Goal: Navigation & Orientation: Find specific page/section

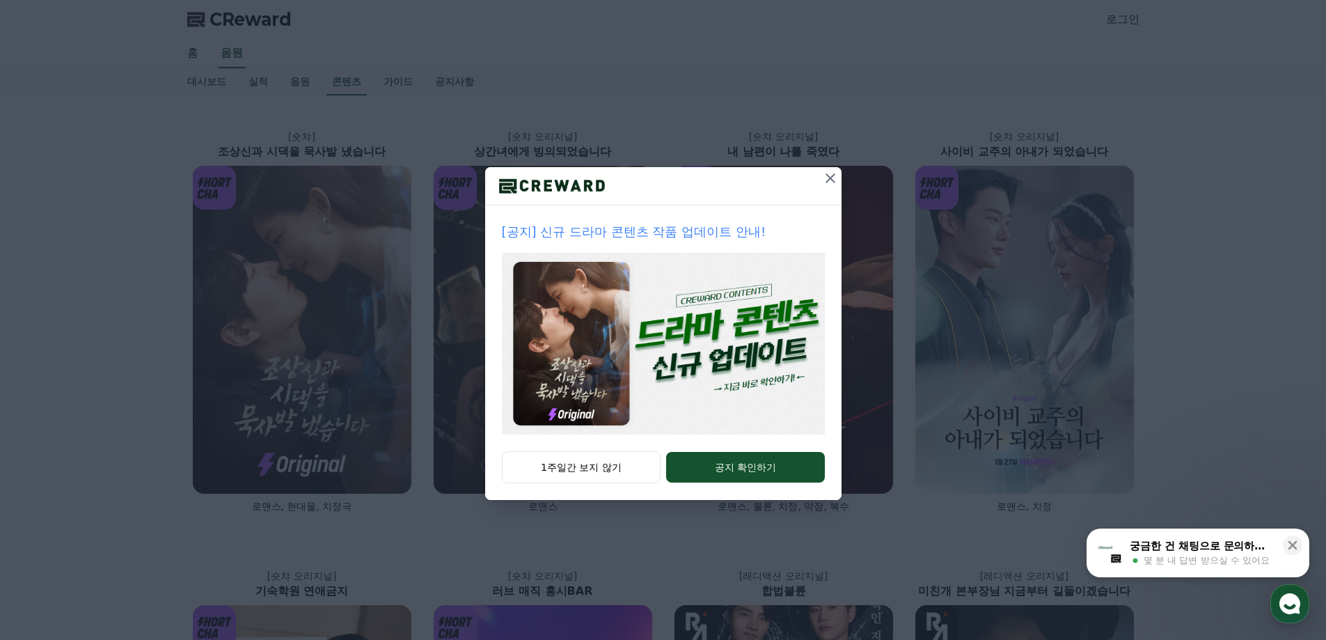
click at [832, 182] on icon at bounding box center [830, 178] width 17 height 17
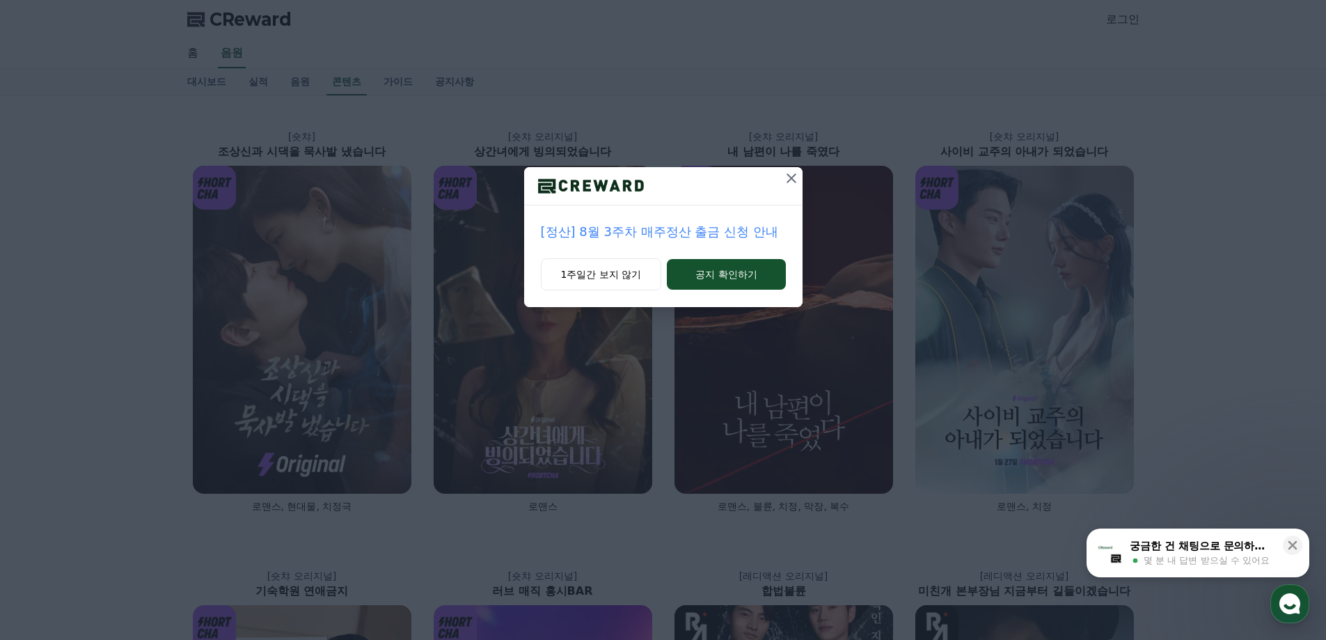
click at [797, 172] on icon at bounding box center [791, 178] width 17 height 17
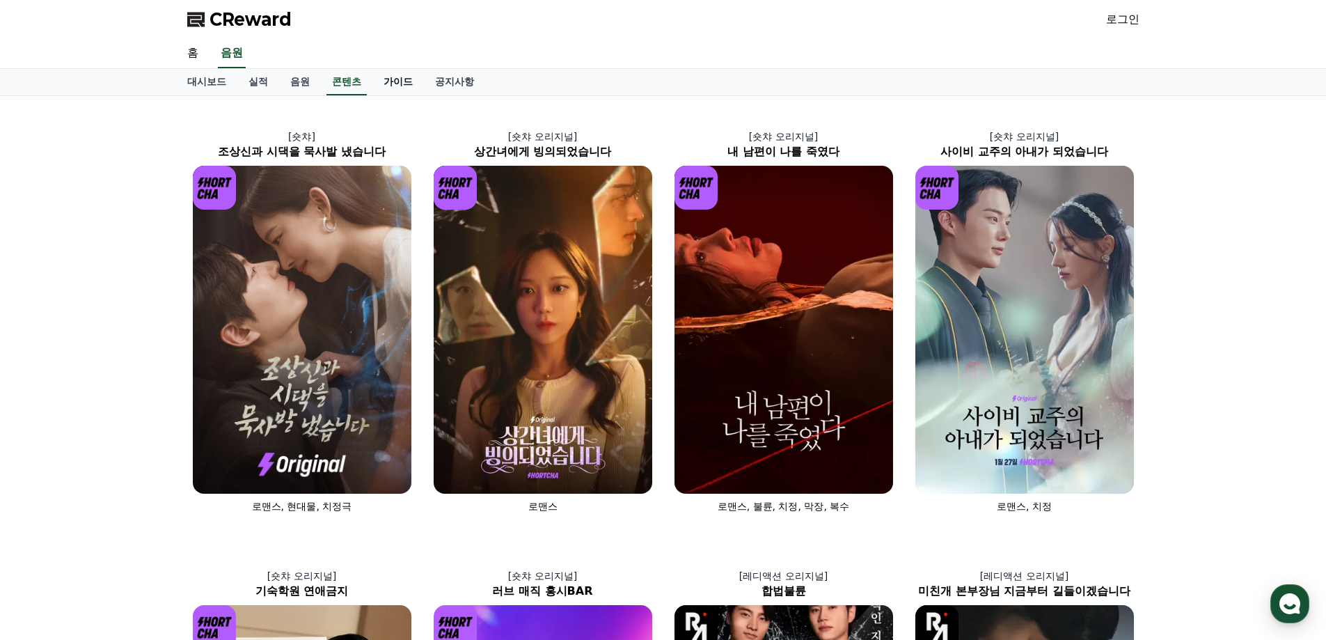
click at [393, 89] on link "가이드" at bounding box center [399, 82] width 52 height 26
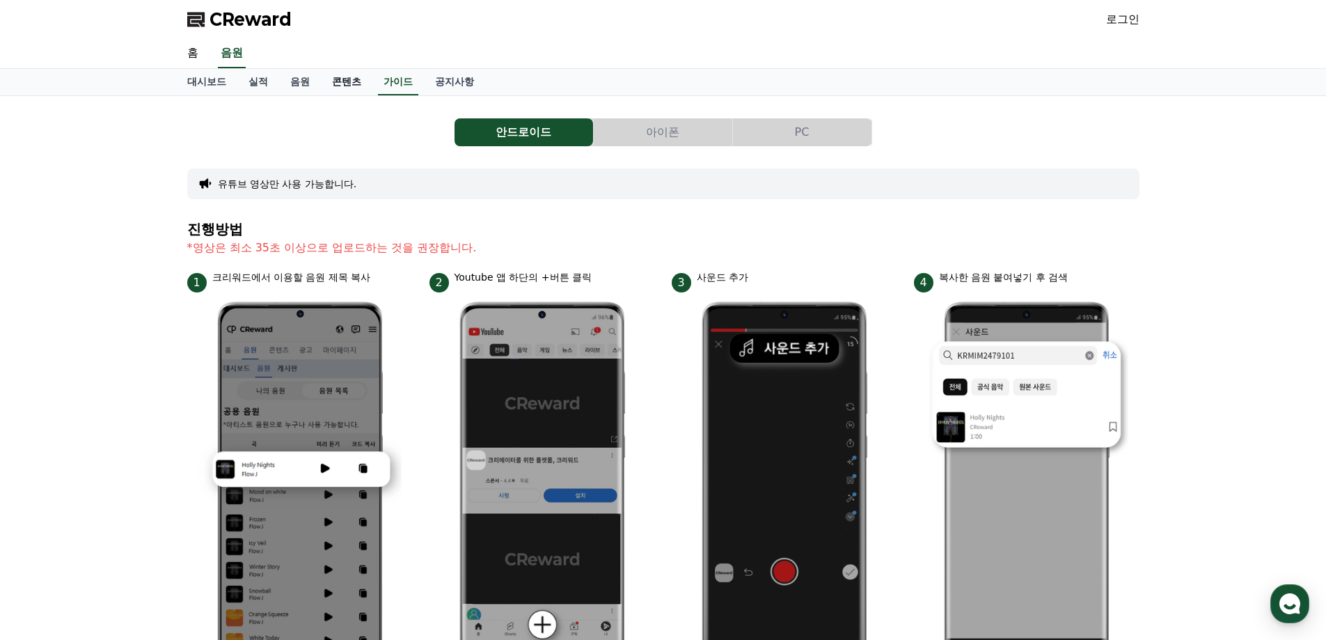
click at [338, 79] on link "콘텐츠" at bounding box center [347, 82] width 52 height 26
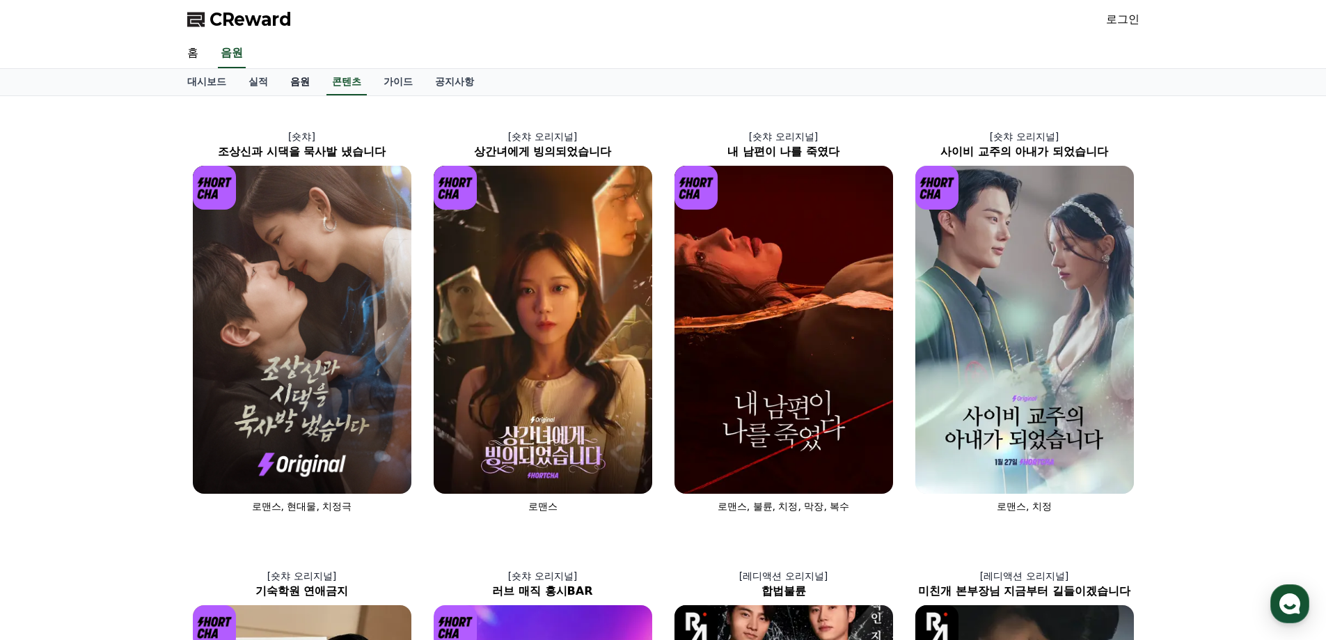
click at [311, 80] on link "음원" at bounding box center [300, 82] width 42 height 26
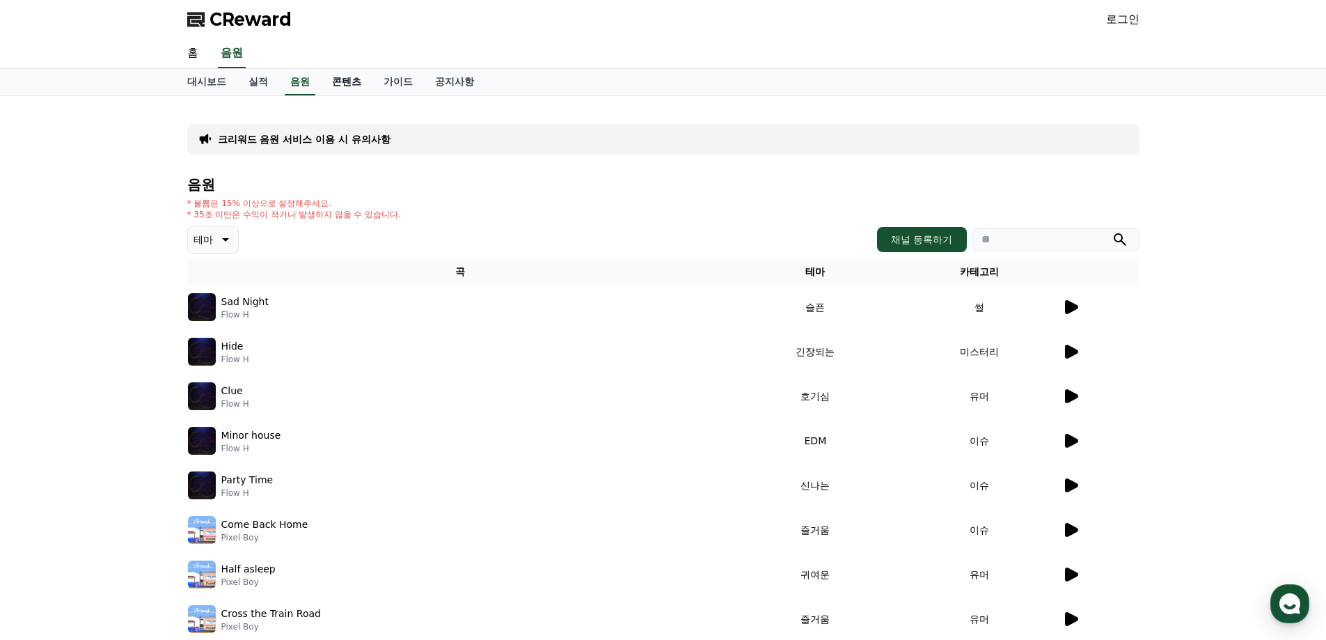
click at [347, 80] on link "콘텐츠" at bounding box center [347, 82] width 52 height 26
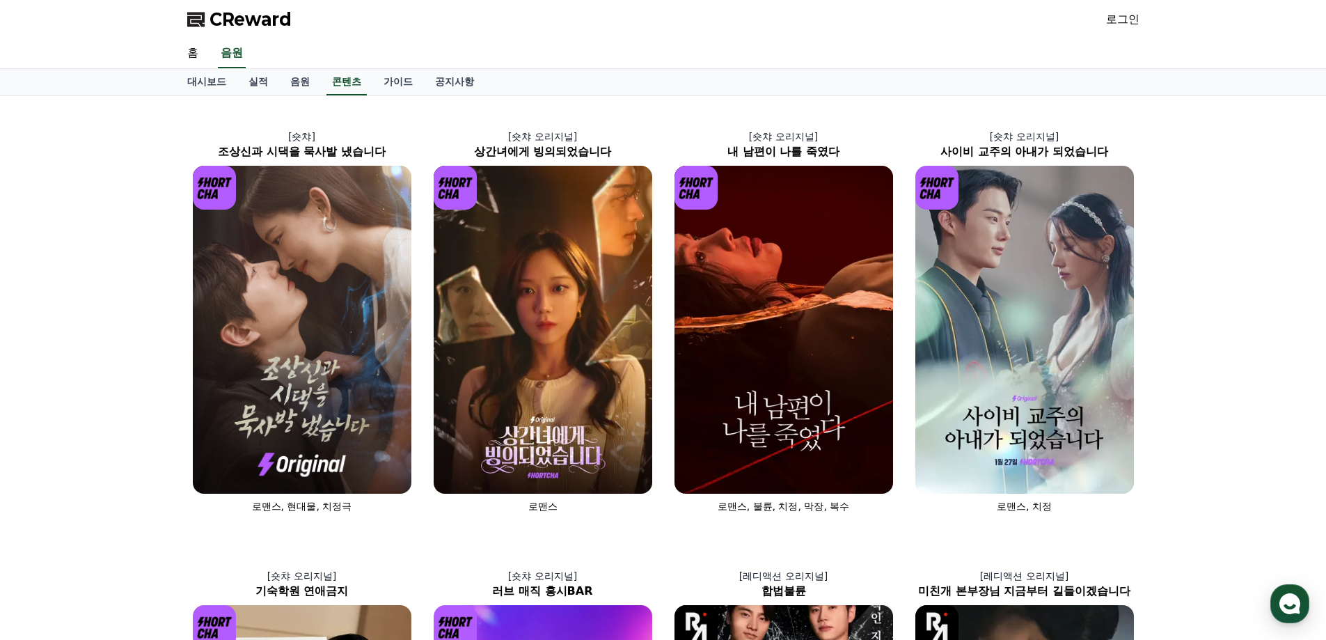
click at [321, 84] on div "대시보드 실적 음원 콘텐츠 가이드 공지사항" at bounding box center [663, 82] width 975 height 26
click at [314, 86] on link "음원" at bounding box center [300, 82] width 42 height 26
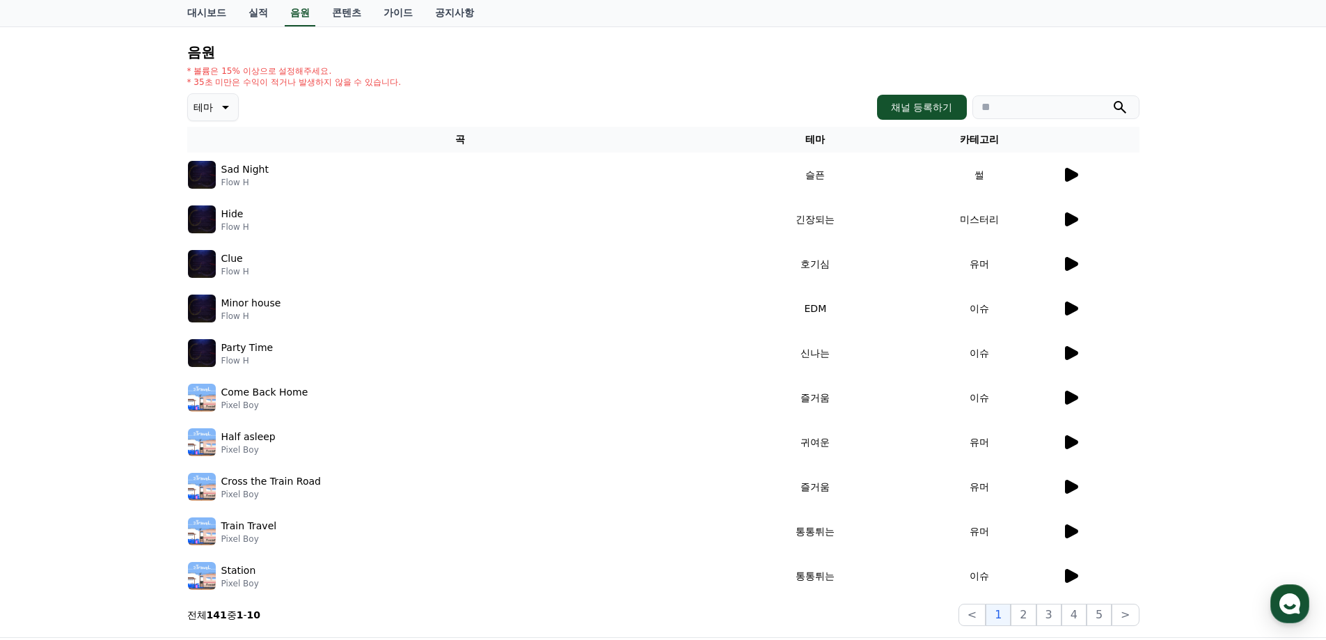
scroll to position [209, 0]
